Goal: Navigation & Orientation: Find specific page/section

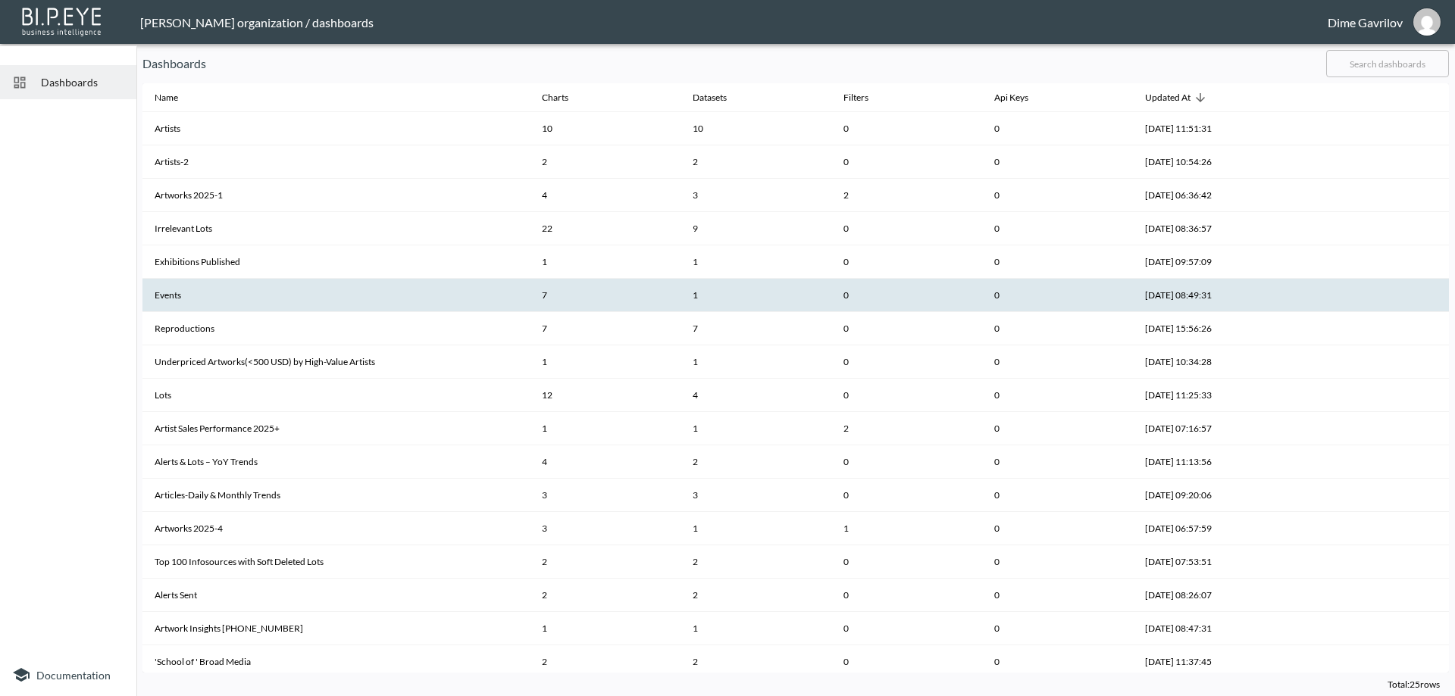
click at [257, 296] on th "Events" at bounding box center [335, 295] width 387 height 33
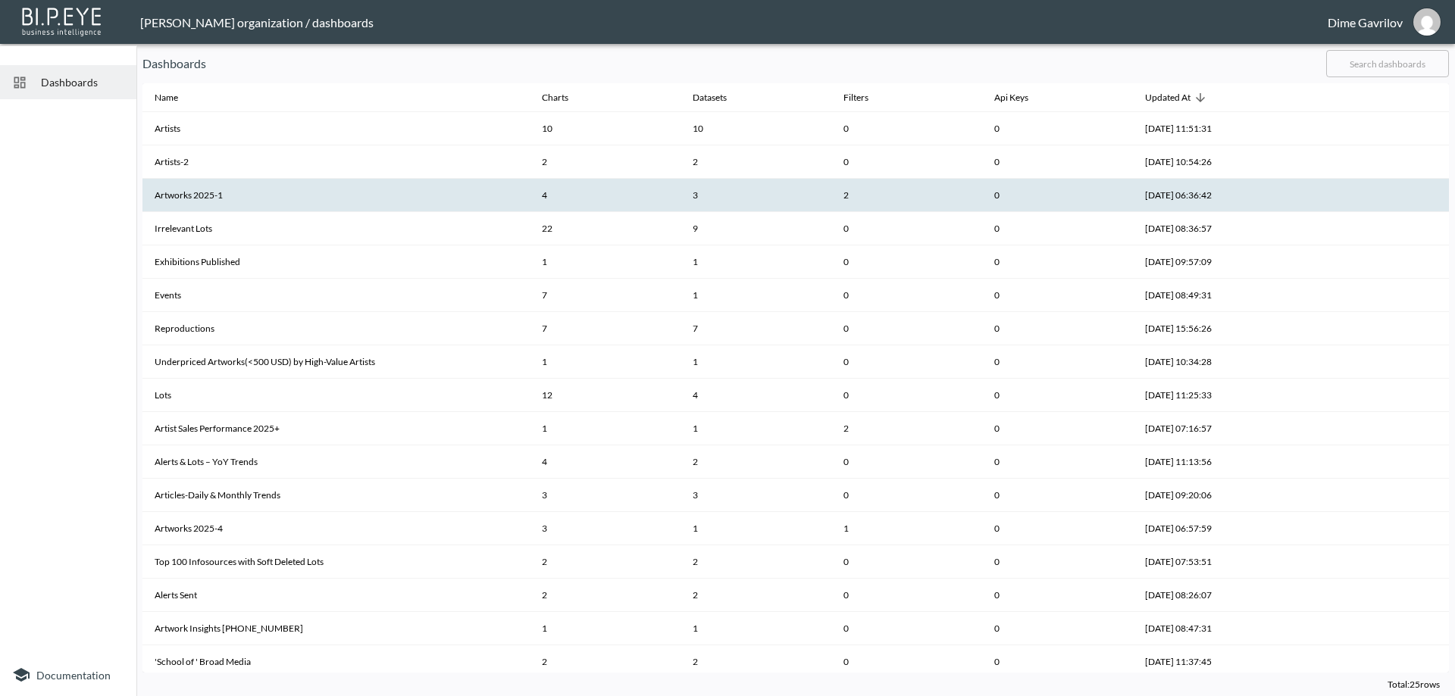
click at [247, 186] on th "Artworks 2025-1" at bounding box center [335, 195] width 387 height 33
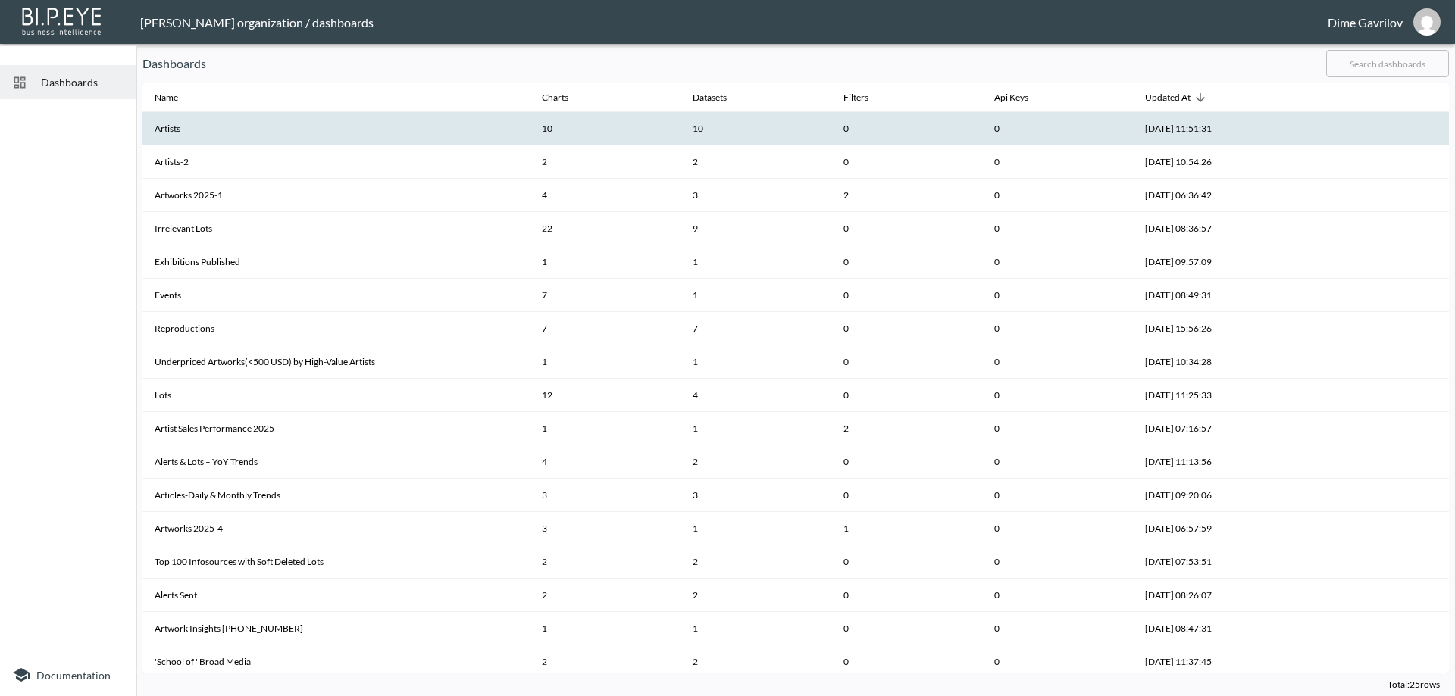
click at [219, 127] on th "Artists" at bounding box center [335, 128] width 387 height 33
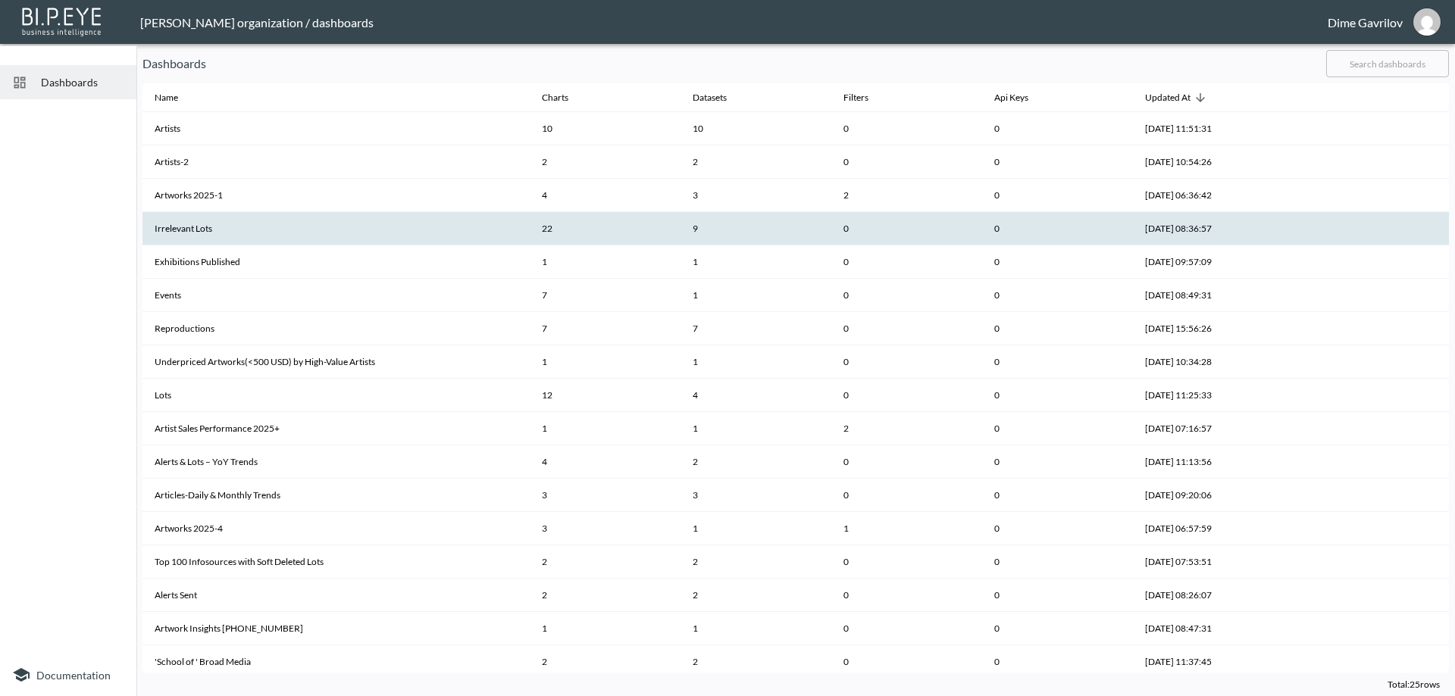
click at [248, 226] on th "Irrelevant Lots" at bounding box center [335, 228] width 387 height 33
